Goal: Information Seeking & Learning: Learn about a topic

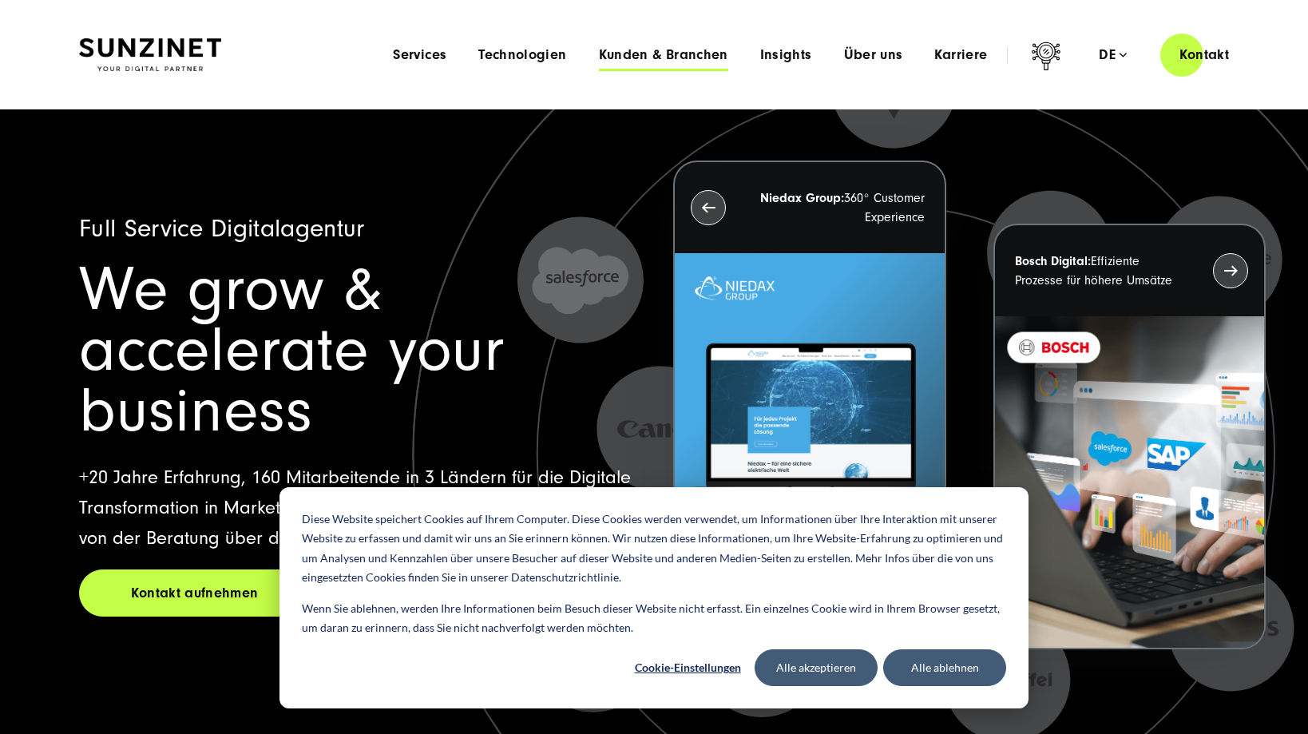
click at [671, 52] on span "Kunden & Branchen" at bounding box center [663, 55] width 129 height 16
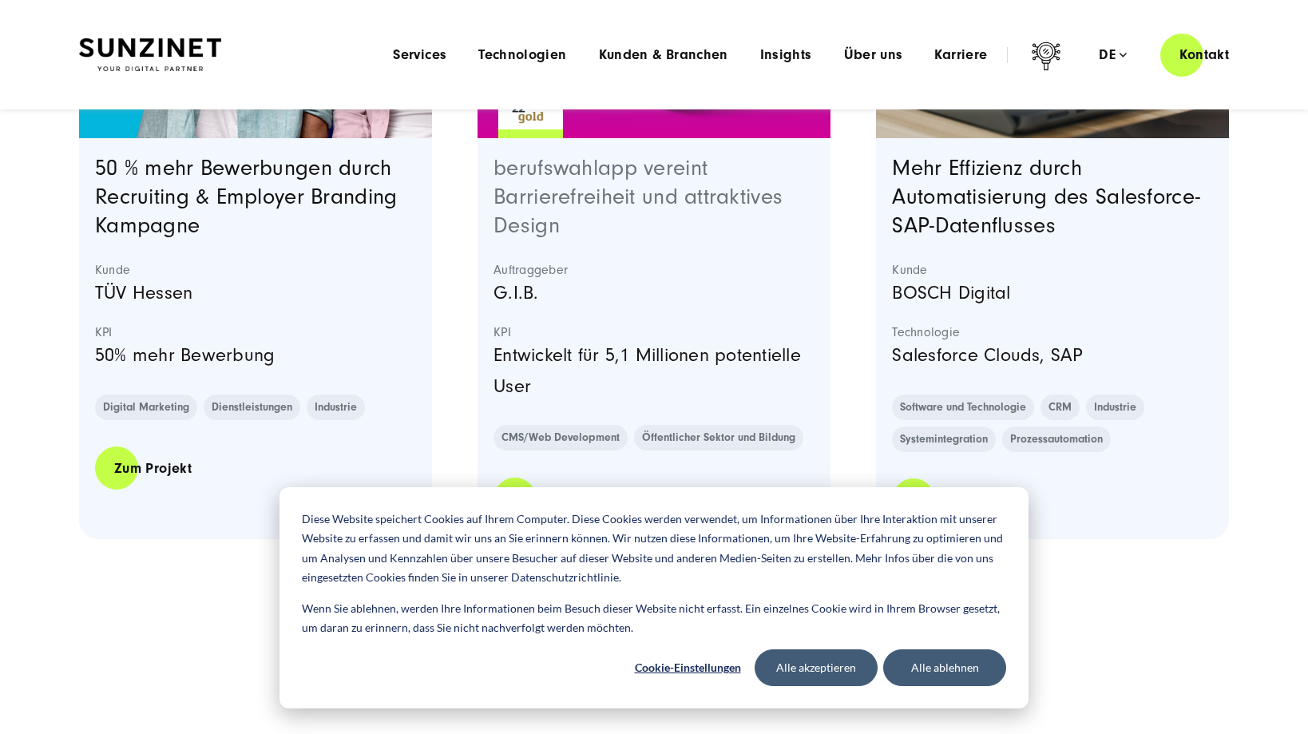
scroll to position [3114, 0]
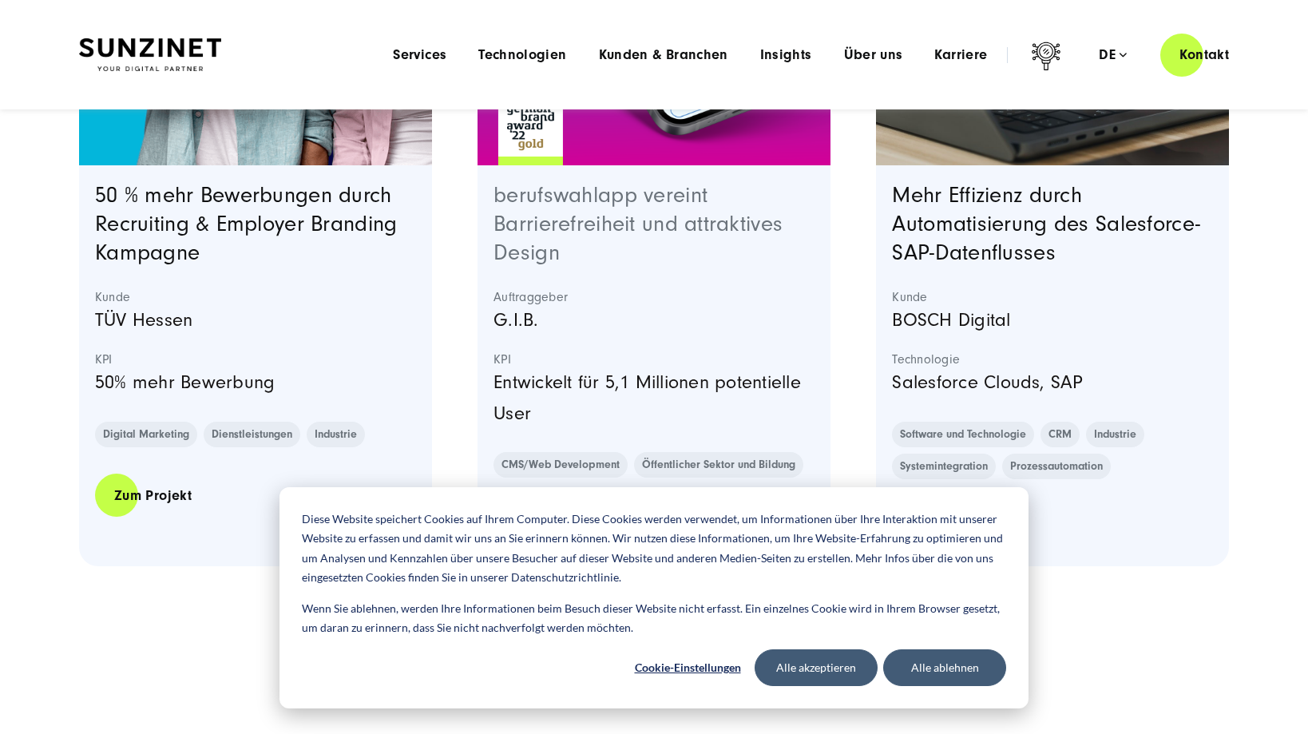
click at [529, 211] on link "berufswahlapp vereint Barrierefreiheit und attraktives Design" at bounding box center [637, 224] width 289 height 82
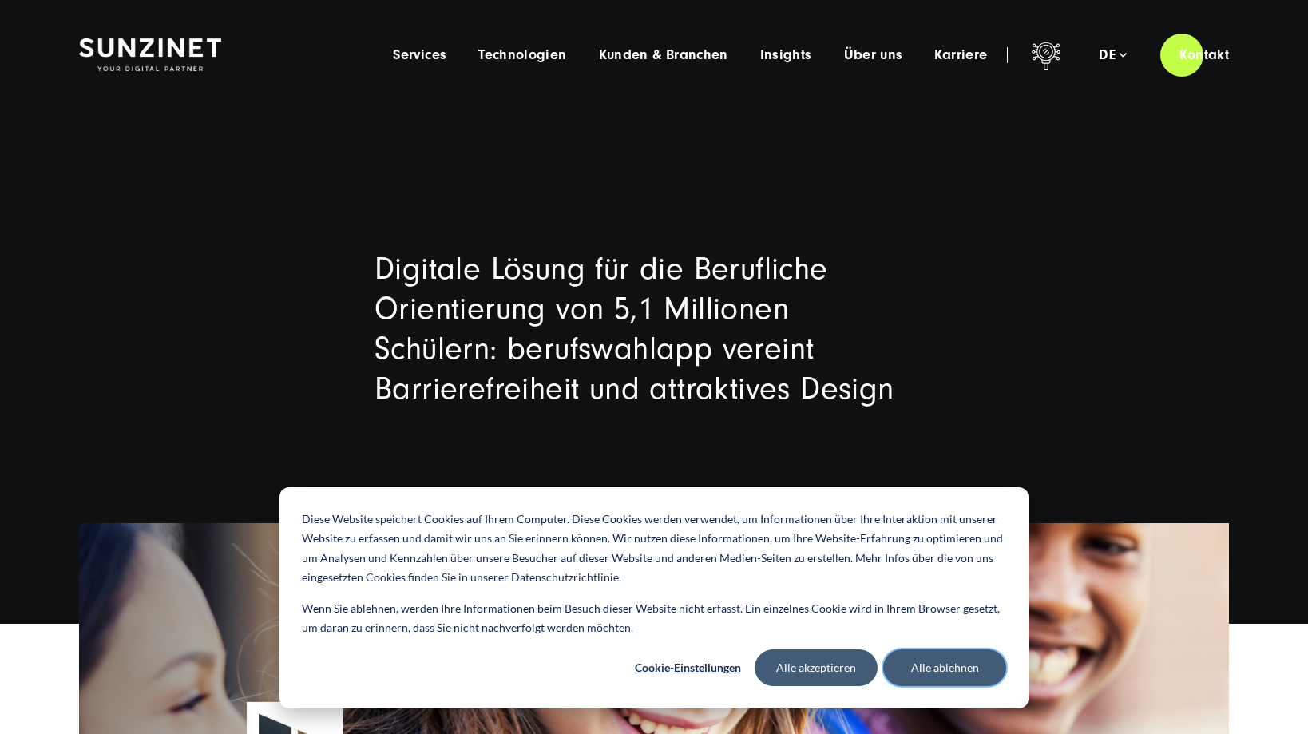
click at [969, 671] on button "Alle ablehnen" at bounding box center [944, 667] width 123 height 37
